Goal: Transaction & Acquisition: Book appointment/travel/reservation

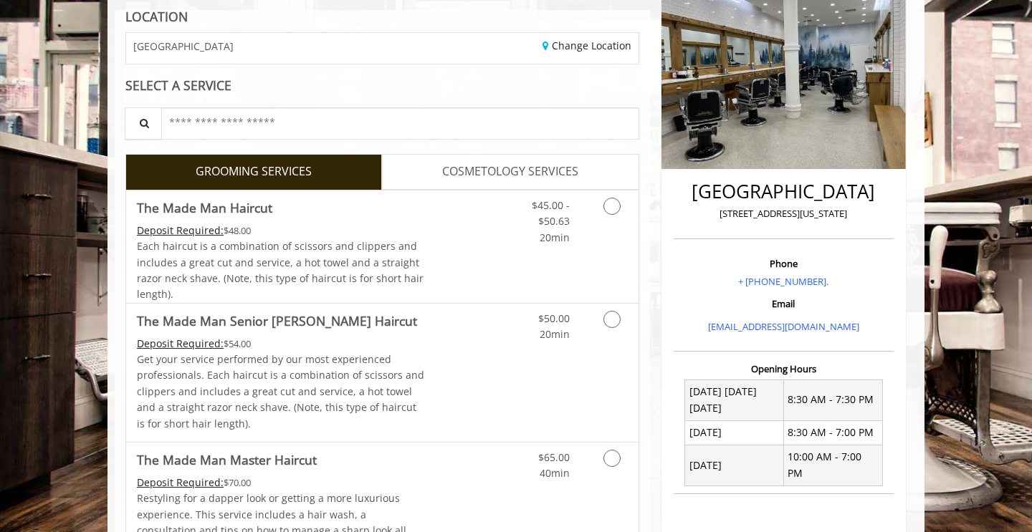
scroll to position [25, 0]
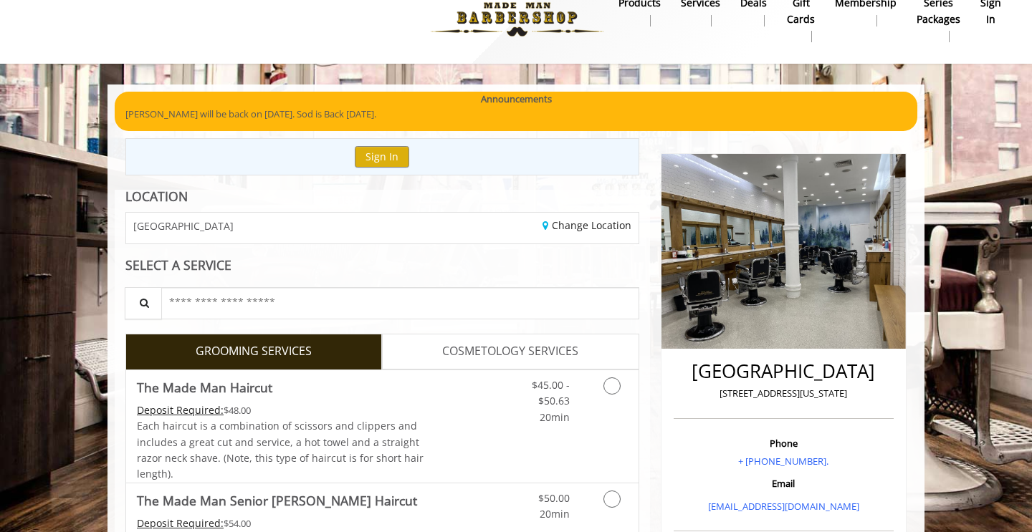
click at [773, 233] on img at bounding box center [783, 251] width 244 height 195
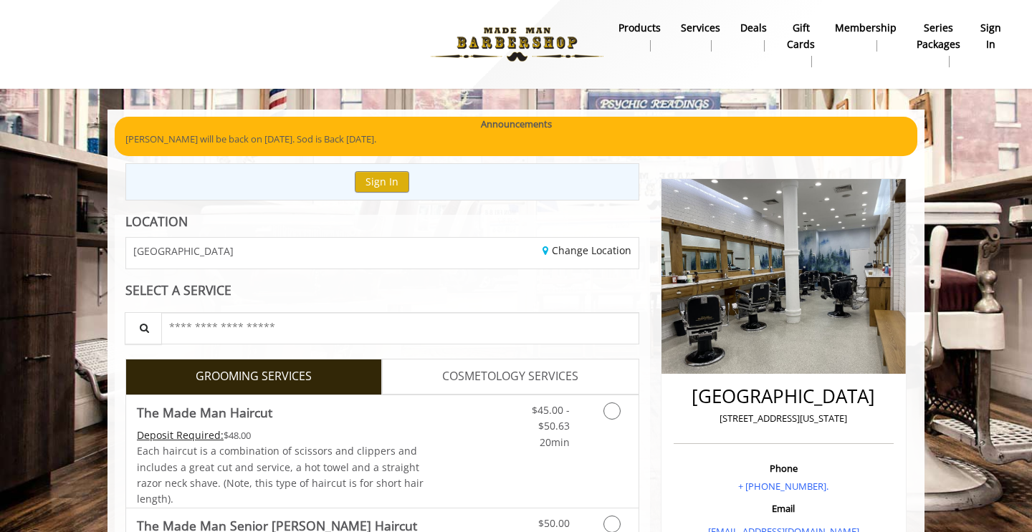
click at [522, 48] on img at bounding box center [516, 44] width 197 height 79
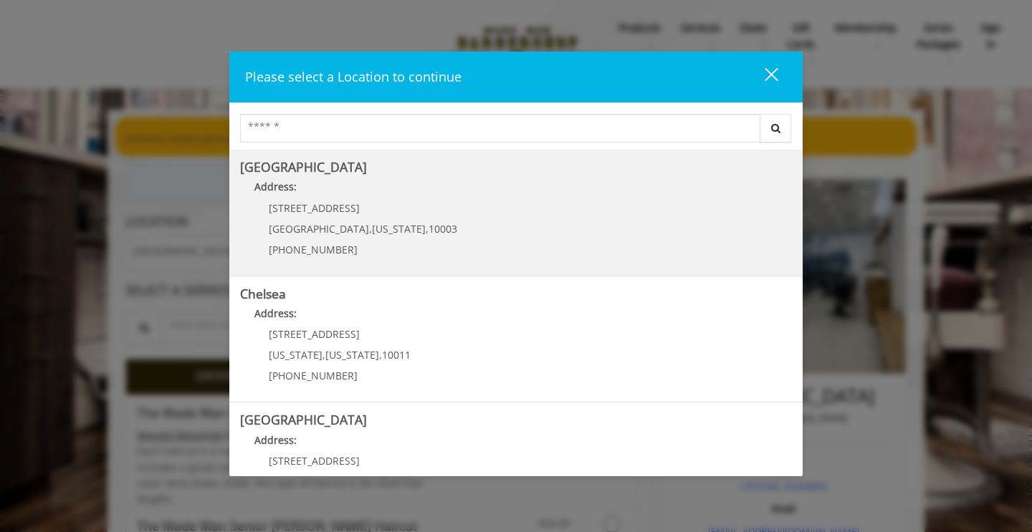
click at [427, 224] on Village "Greenwich Village Address: 60 E 8th St Manhattan , New York , 10003 (212) 598-1…" at bounding box center [516, 212] width 552 height 105
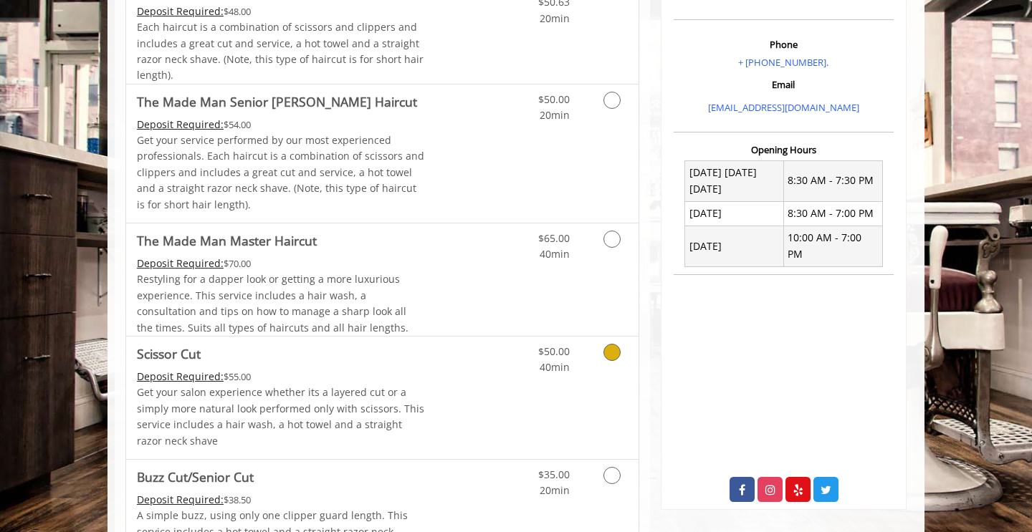
scroll to position [426, 0]
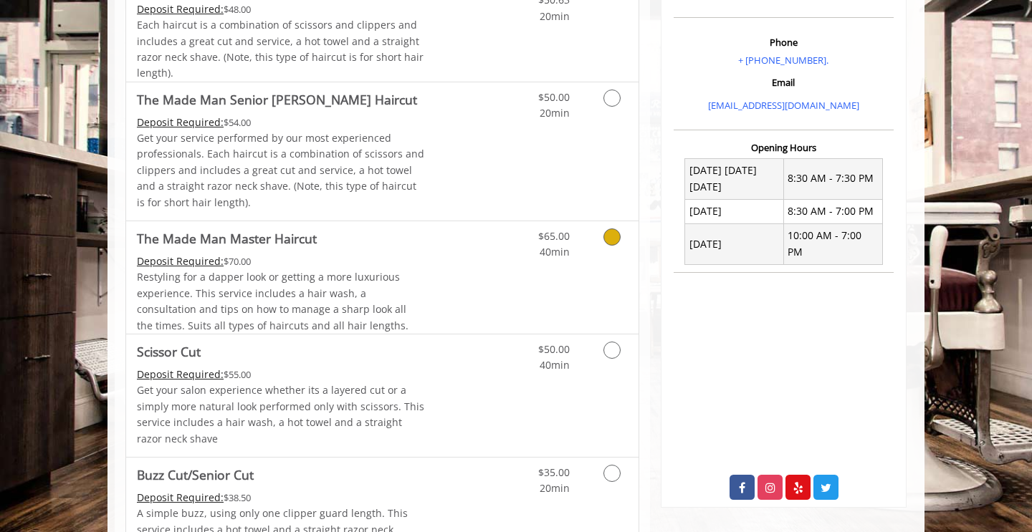
click at [318, 249] on link "The Made Man Master Haircut Deposit Required: $70.00 Restyling for a dapper loo…" at bounding box center [281, 277] width 288 height 112
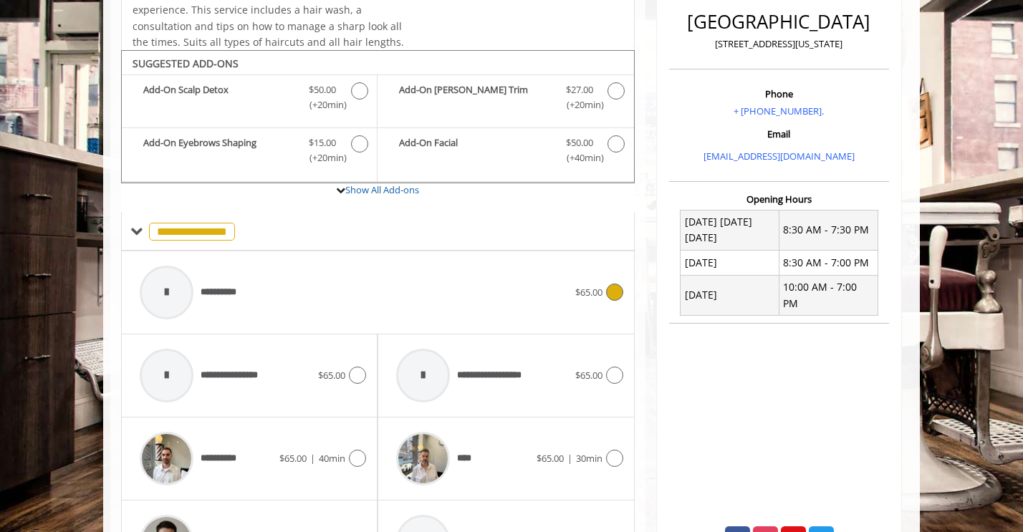
scroll to position [370, 0]
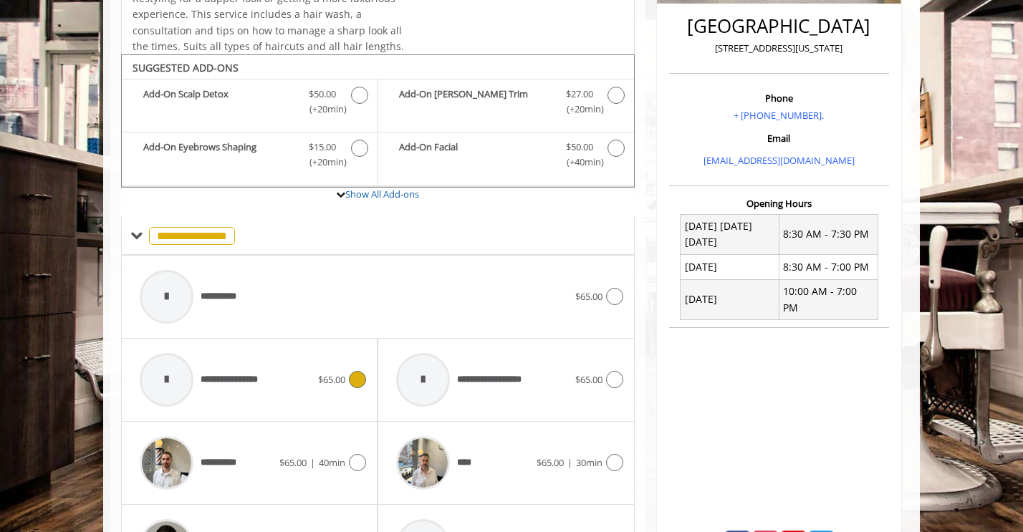
click at [249, 364] on span "**********" at bounding box center [203, 380] width 140 height 68
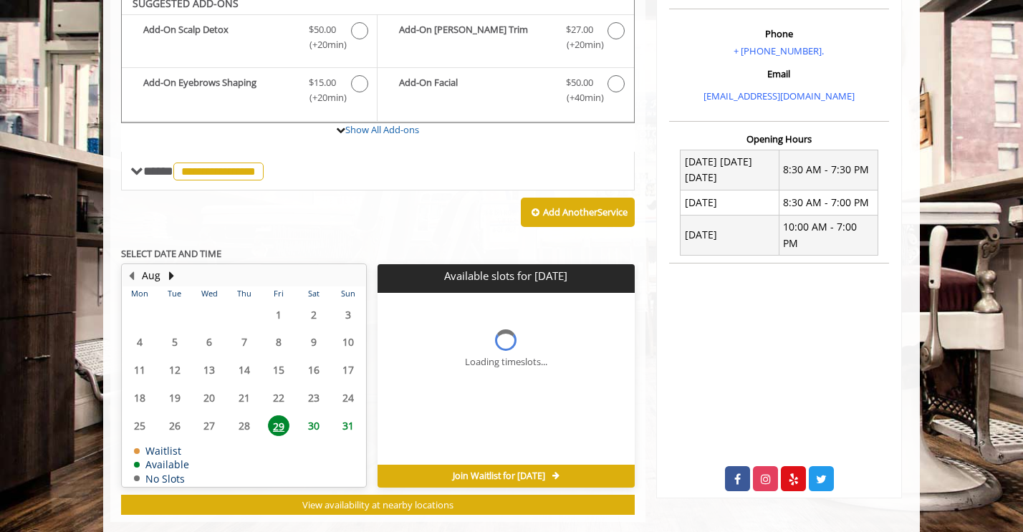
scroll to position [426, 0]
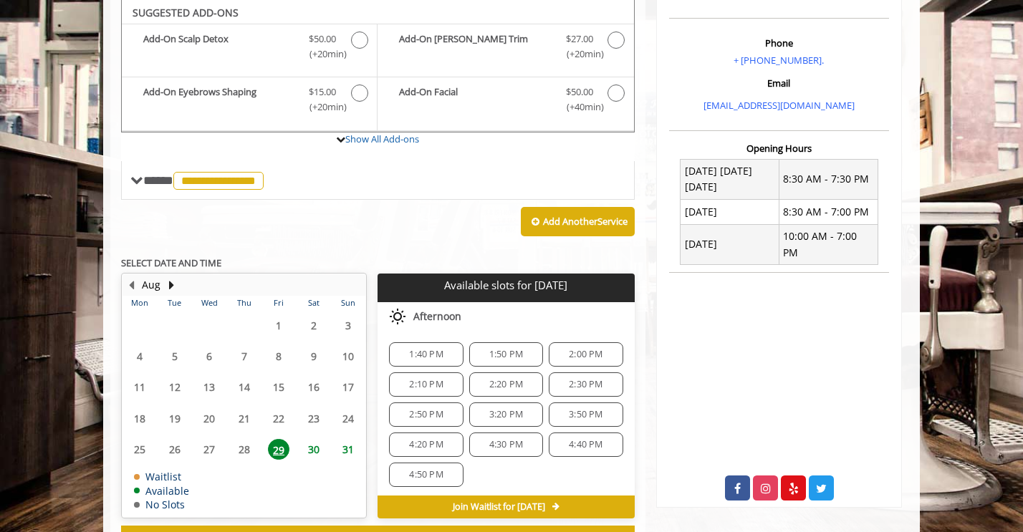
click at [501, 412] on span "3:20 PM" at bounding box center [506, 414] width 34 height 11
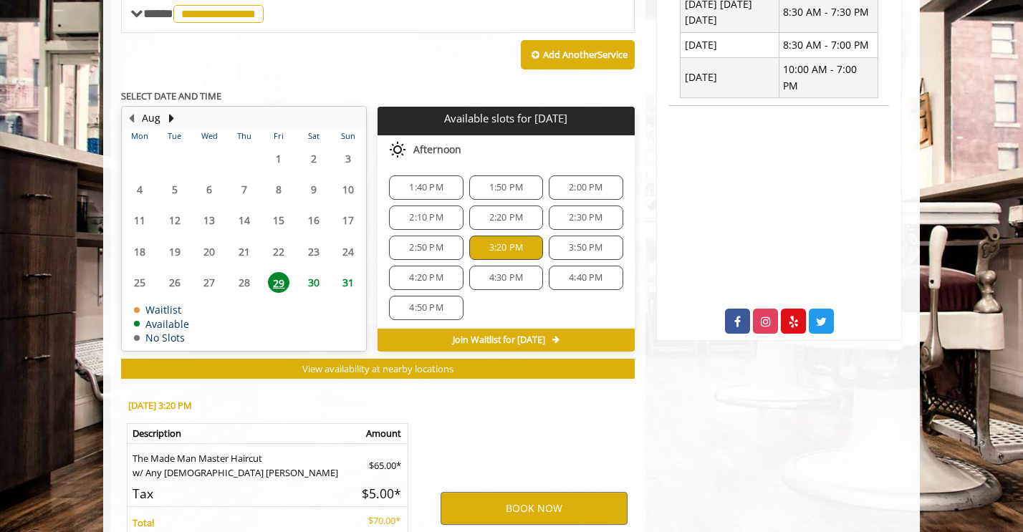
scroll to position [741, 0]
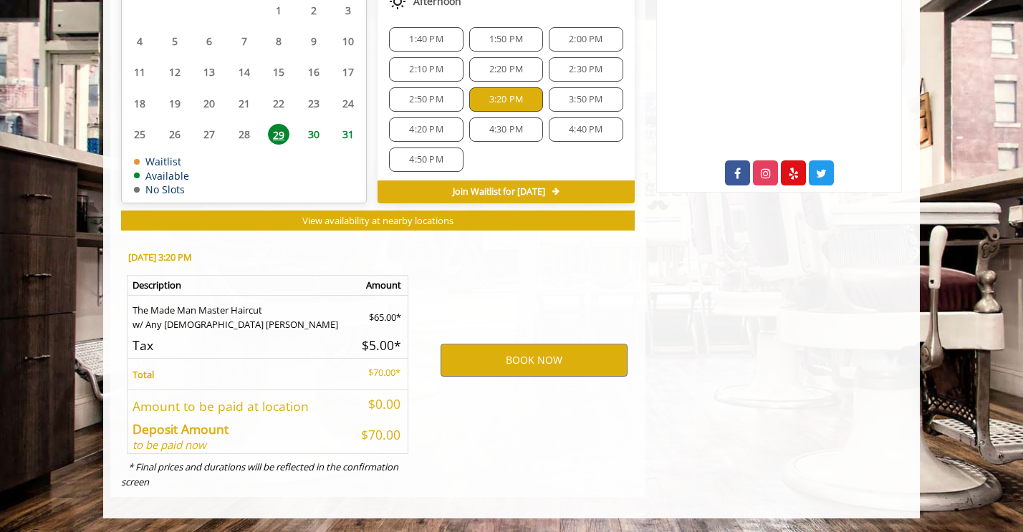
click at [170, 309] on td "The Made Man Master Haircut w/ Any [DEMOGRAPHIC_DATA] [PERSON_NAME]" at bounding box center [241, 314] width 227 height 37
click at [176, 320] on td "The Made Man Master Haircut w/ Any [DEMOGRAPHIC_DATA] [PERSON_NAME]" at bounding box center [241, 314] width 227 height 37
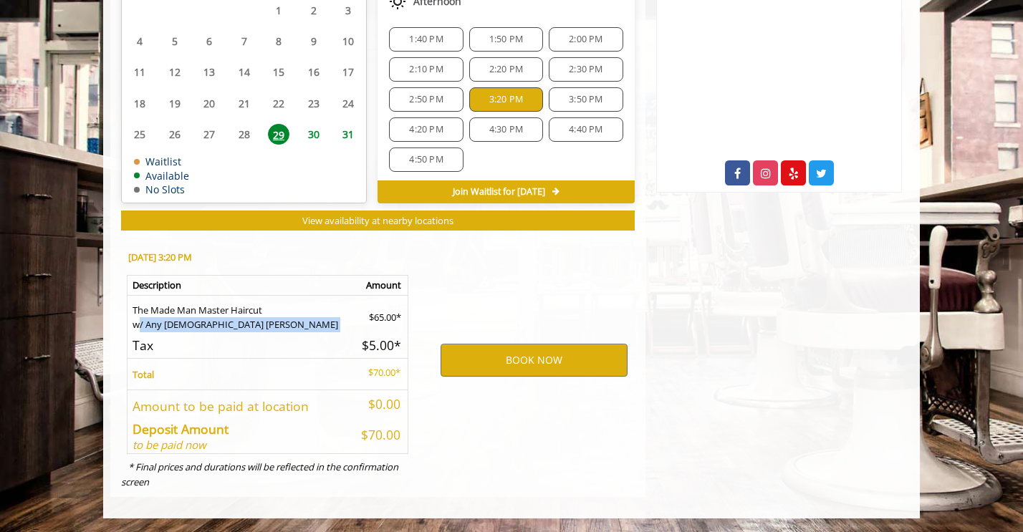
click at [176, 320] on td "The Made Man Master Haircut w/ Any [DEMOGRAPHIC_DATA] [PERSON_NAME]" at bounding box center [241, 314] width 227 height 37
click at [172, 330] on td "The Made Man Master Haircut w/ Any [DEMOGRAPHIC_DATA] [PERSON_NAME]" at bounding box center [241, 314] width 227 height 37
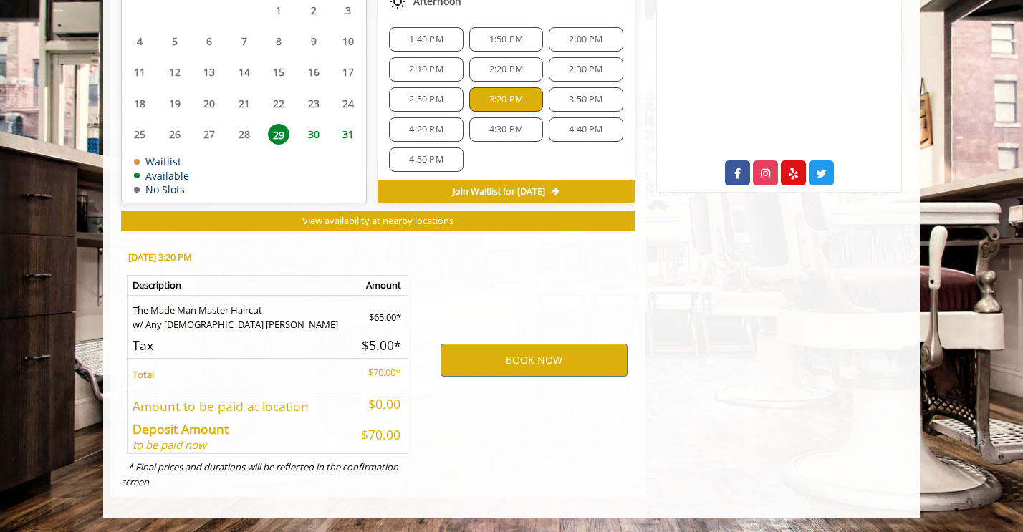
click at [198, 383] on td "Total" at bounding box center [241, 374] width 227 height 32
click at [191, 433] on b "Deposit Amount" at bounding box center [181, 429] width 96 height 17
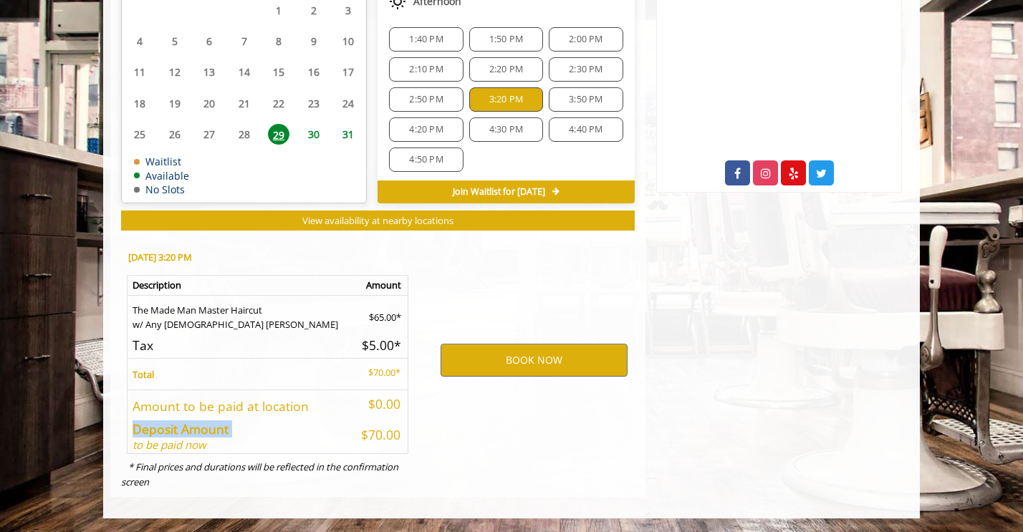
click at [191, 433] on b "Deposit Amount" at bounding box center [181, 429] width 96 height 17
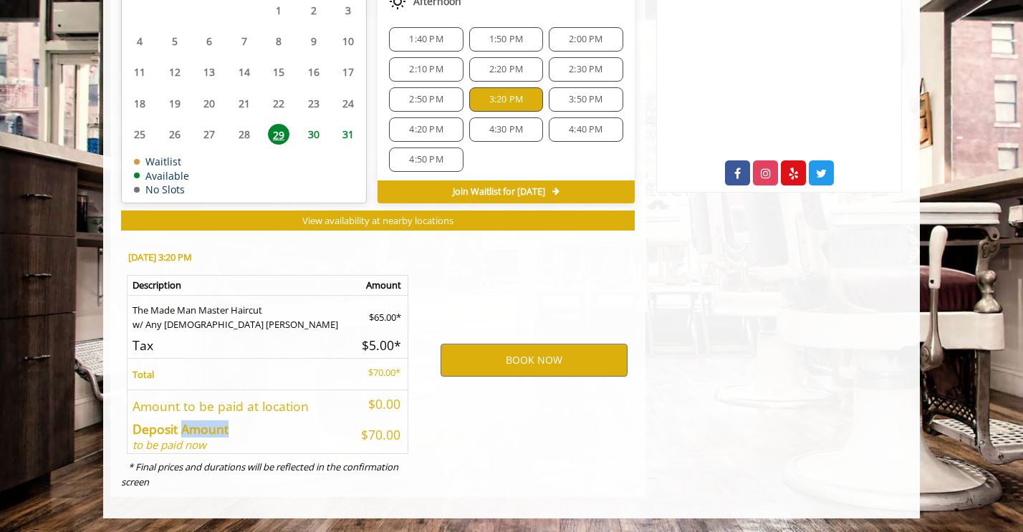
click at [191, 433] on b "Deposit Amount" at bounding box center [181, 429] width 96 height 17
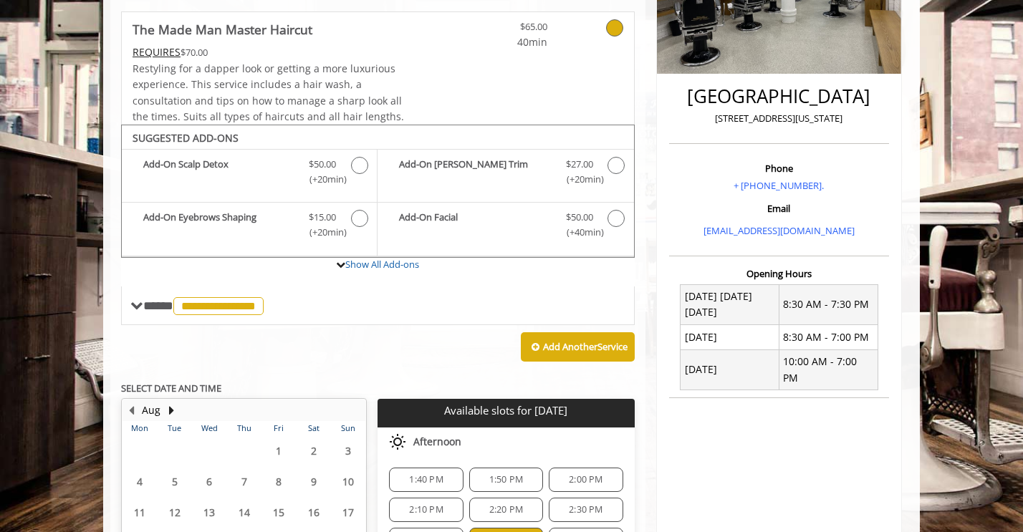
scroll to position [304, 0]
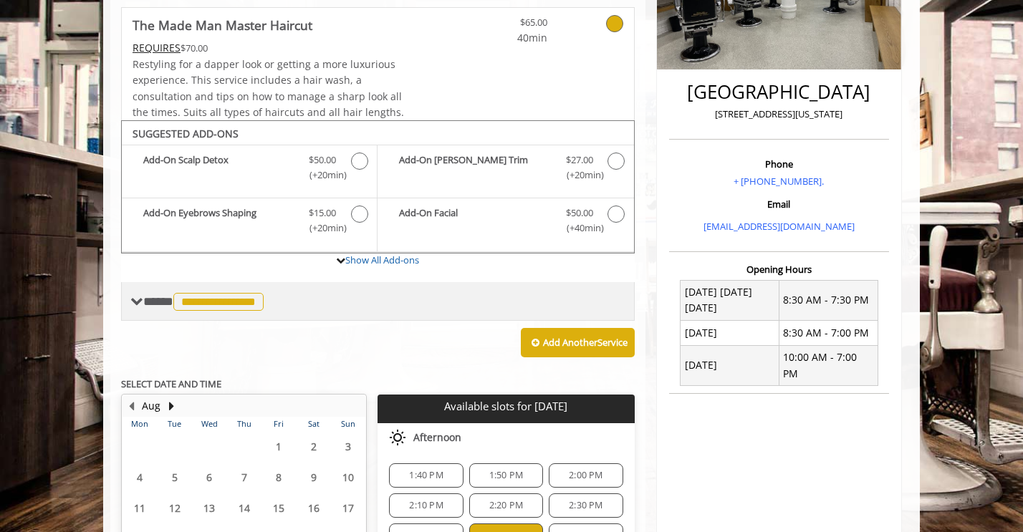
click at [203, 294] on span "**********" at bounding box center [218, 302] width 90 height 18
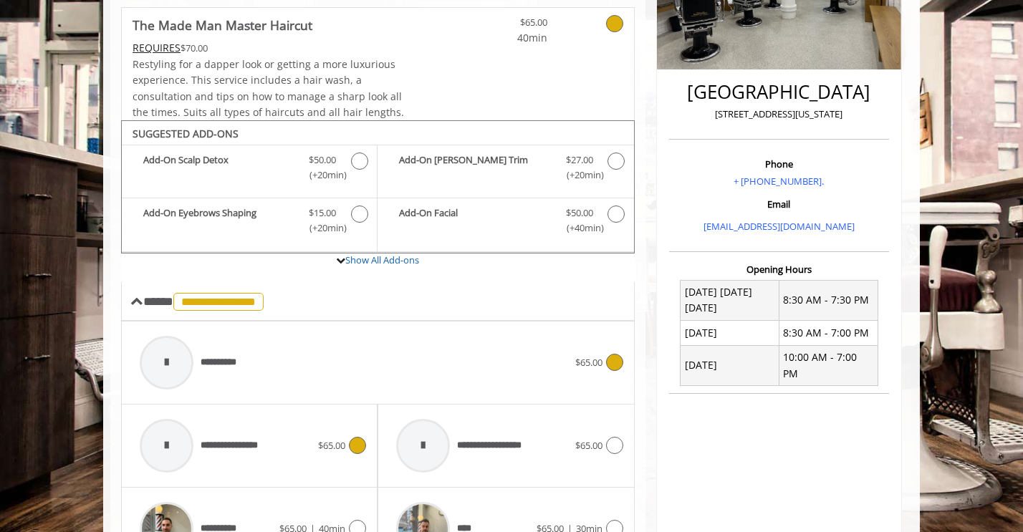
click at [219, 345] on span "**********" at bounding box center [191, 363] width 117 height 68
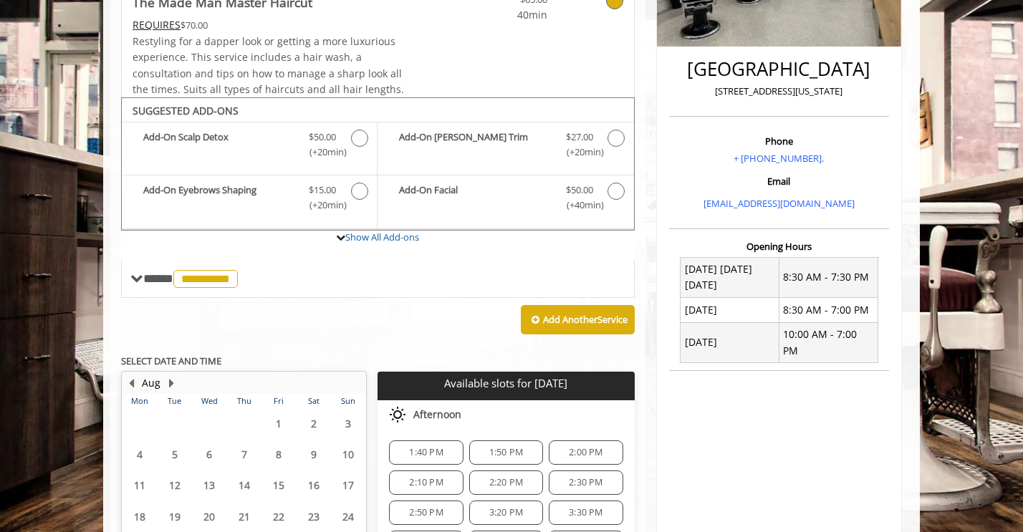
scroll to position [481, 0]
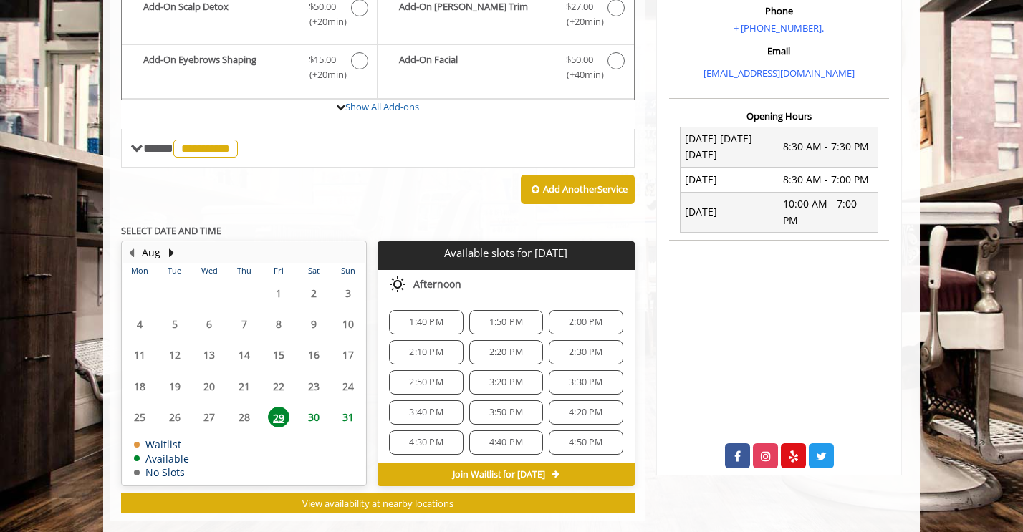
click at [503, 348] on div "2:20 PM" at bounding box center [506, 352] width 74 height 24
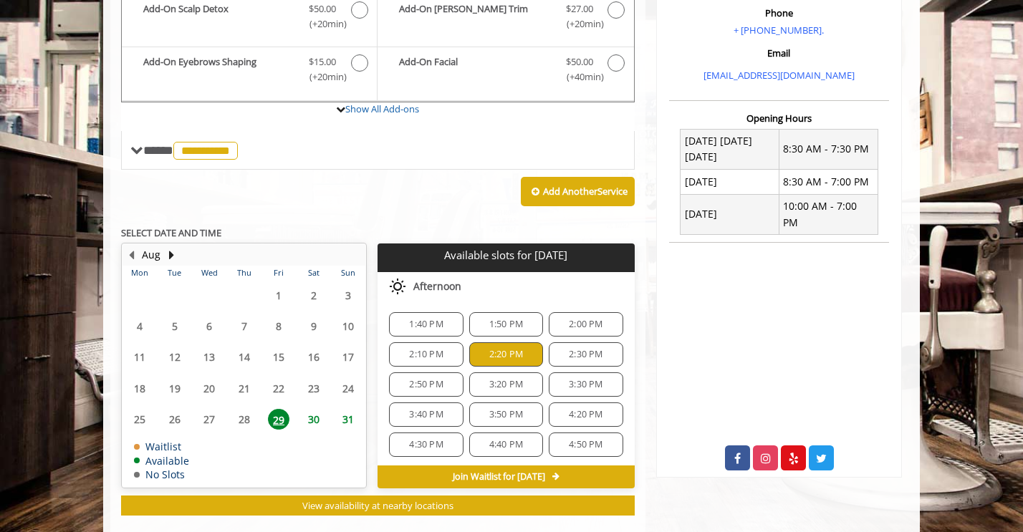
scroll to position [741, 0]
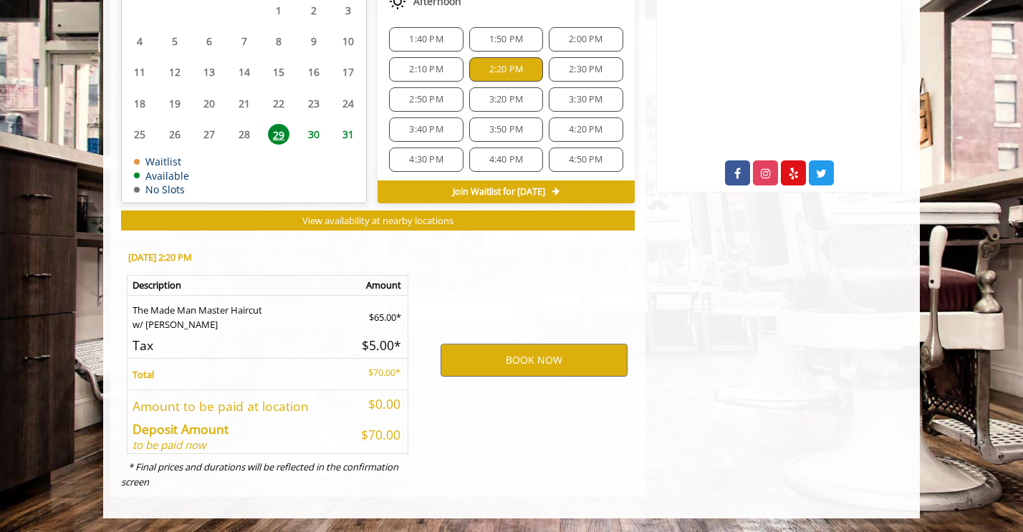
click at [507, 109] on div "3:20 PM" at bounding box center [506, 99] width 74 height 24
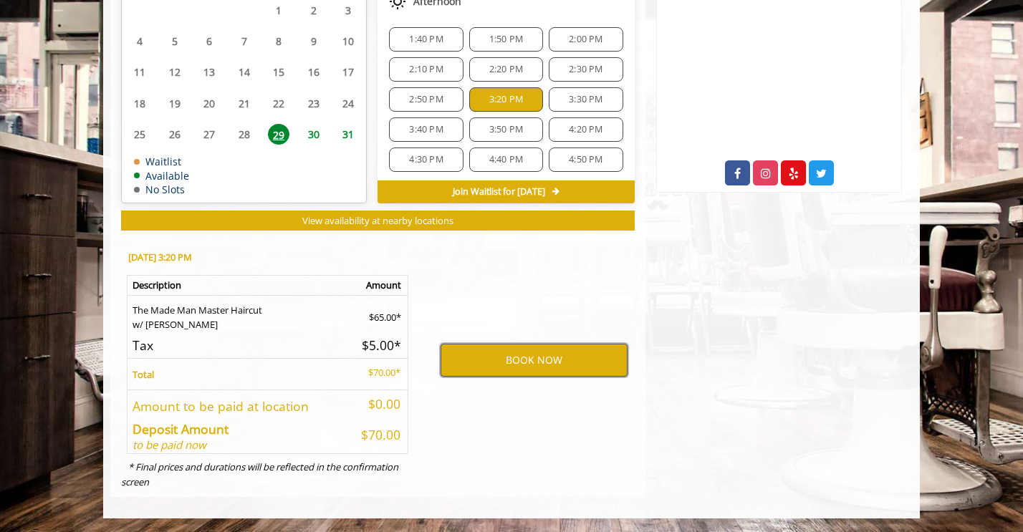
click at [578, 362] on button "BOOK NOW" at bounding box center [534, 360] width 187 height 33
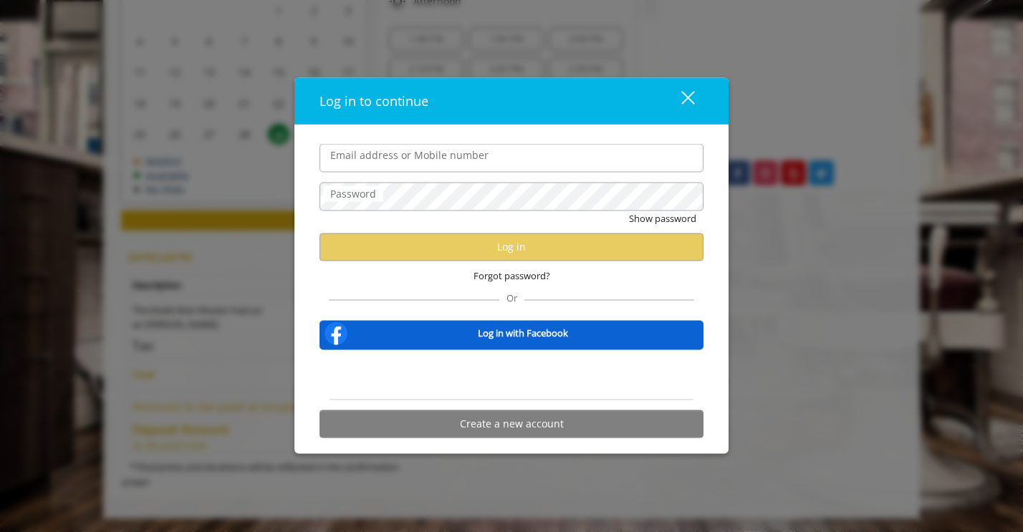
click at [672, 92] on div "close" at bounding box center [679, 100] width 29 height 21
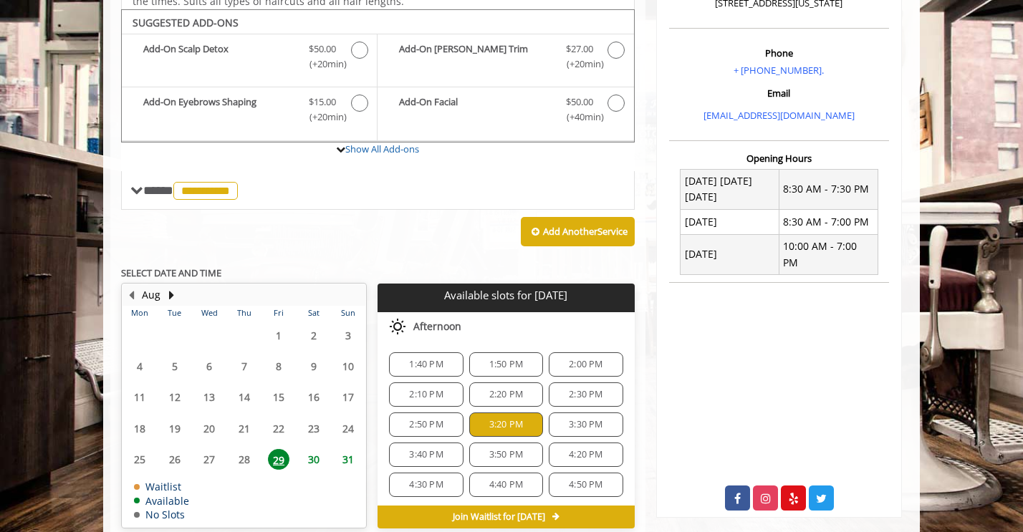
scroll to position [417, 0]
